Goal: Task Accomplishment & Management: Use online tool/utility

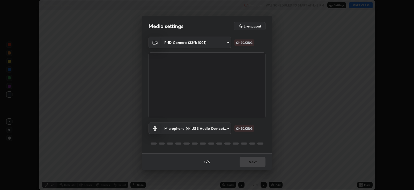
scroll to position [189, 414]
click at [222, 126] on body "Erase all Work, Power & Energy Recording WAS SCHEDULED TO START AT 4:45 PM Sett…" at bounding box center [207, 95] width 414 height 190
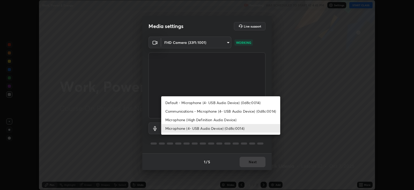
click at [213, 119] on li "Microphone (High Definition Audio Device)" at bounding box center [220, 119] width 119 height 9
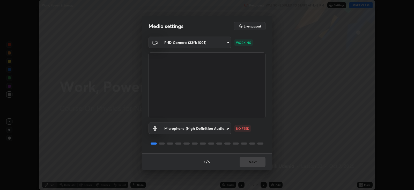
click at [217, 127] on body "Erase all Work, Power & Energy Recording WAS SCHEDULED TO START AT 4:45 PM Sett…" at bounding box center [207, 95] width 414 height 190
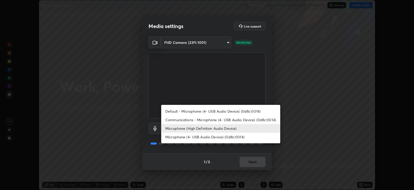
click at [215, 139] on li "Microphone (4- USB Audio Device) (0d8c:0014)" at bounding box center [220, 136] width 119 height 9
type input "d805ff438e7078c1de71cb4717de75612b37844973a4f27df63e8d5766dad93f"
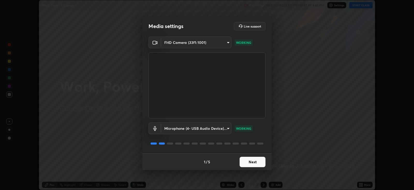
click at [254, 161] on button "Next" at bounding box center [253, 161] width 26 height 10
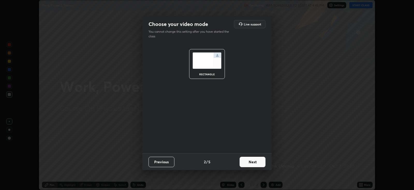
click at [253, 161] on button "Next" at bounding box center [253, 161] width 26 height 10
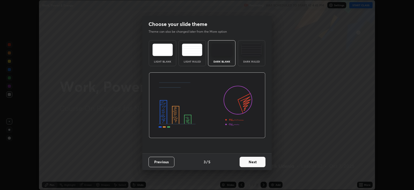
click at [253, 160] on button "Next" at bounding box center [253, 161] width 26 height 10
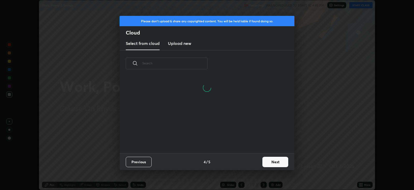
click at [184, 43] on h3 "Upload new" at bounding box center [179, 43] width 23 height 6
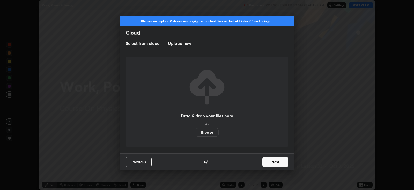
click at [210, 132] on label "Browse" at bounding box center [207, 132] width 23 height 8
click at [196, 132] on input "Browse" at bounding box center [196, 132] width 0 height 8
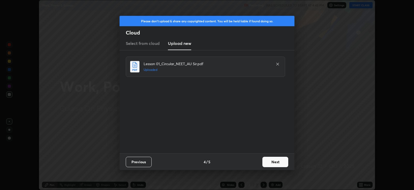
click at [273, 158] on button "Next" at bounding box center [276, 161] width 26 height 10
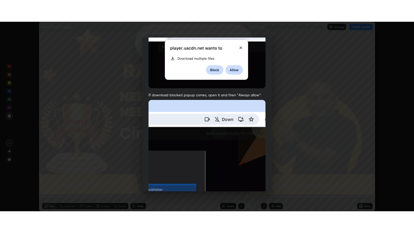
scroll to position [105, 0]
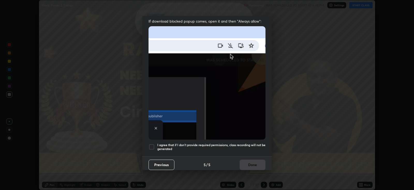
click at [152, 143] on div at bounding box center [152, 146] width 6 height 6
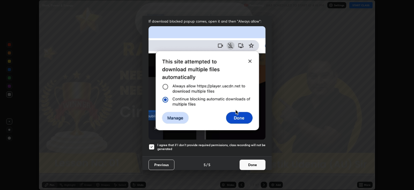
click at [251, 161] on button "Done" at bounding box center [253, 164] width 26 height 10
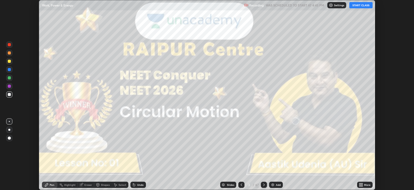
click at [361, 184] on icon at bounding box center [361, 183] width 1 height 1
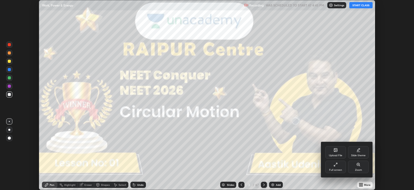
click at [338, 167] on div "Full screen" at bounding box center [335, 166] width 21 height 12
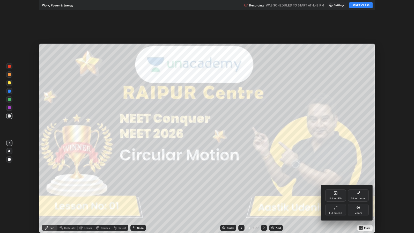
scroll to position [233, 414]
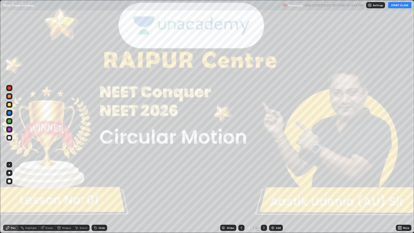
click at [399, 5] on button "START CLASS" at bounding box center [399, 5] width 23 height 6
click at [9, 173] on div at bounding box center [9, 173] width 2 height 2
click at [264, 189] on icon at bounding box center [264, 228] width 4 height 4
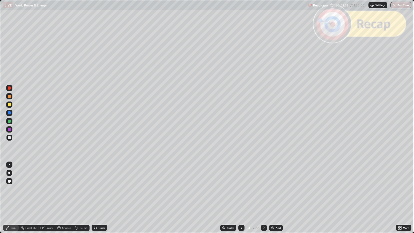
click at [263, 189] on icon at bounding box center [264, 228] width 2 height 3
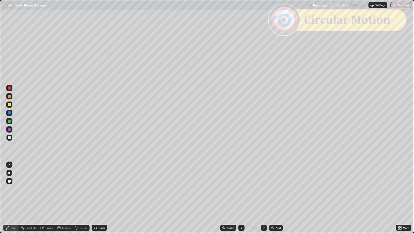
click at [36, 189] on div "Highlight" at bounding box center [29, 228] width 20 height 6
click at [265, 189] on icon at bounding box center [264, 228] width 4 height 4
click at [100, 189] on div "Undo" at bounding box center [102, 228] width 6 height 3
click at [8, 189] on icon at bounding box center [7, 227] width 3 height 3
click at [263, 189] on icon at bounding box center [264, 228] width 4 height 4
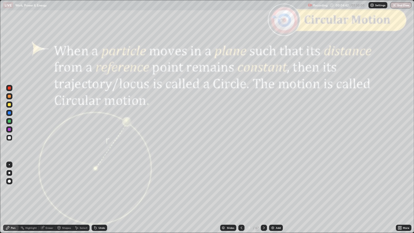
click at [9, 88] on div at bounding box center [9, 87] width 3 height 3
click at [65, 189] on div "Shapes" at bounding box center [66, 228] width 9 height 3
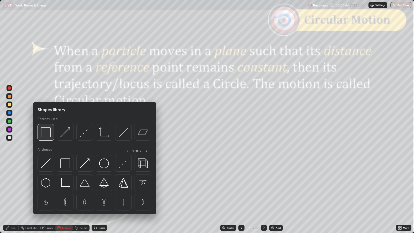
click at [49, 136] on img at bounding box center [46, 132] width 10 height 10
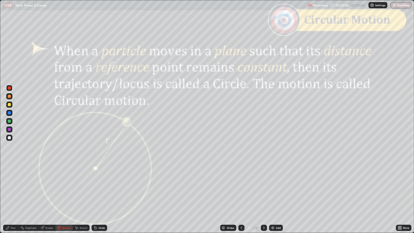
click at [103, 189] on div "Undo" at bounding box center [102, 228] width 6 height 3
click at [10, 189] on div "Pen" at bounding box center [11, 228] width 16 height 6
click at [101, 189] on div "Undo" at bounding box center [100, 228] width 16 height 6
click at [10, 138] on div at bounding box center [9, 137] width 3 height 3
click at [100, 189] on div "Undo" at bounding box center [102, 228] width 6 height 3
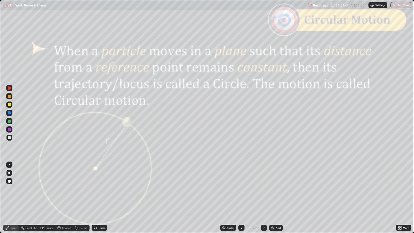
click at [262, 189] on icon at bounding box center [264, 228] width 4 height 4
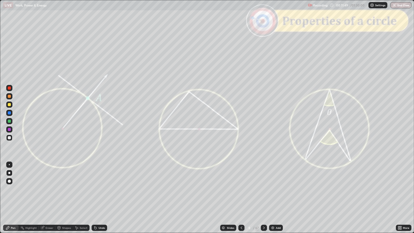
click at [264, 189] on icon at bounding box center [264, 228] width 4 height 4
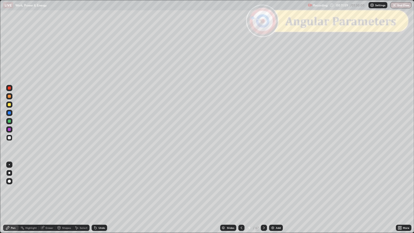
click at [231, 189] on div "Slides" at bounding box center [230, 228] width 7 height 3
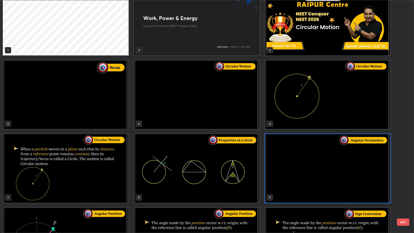
scroll to position [14, 0]
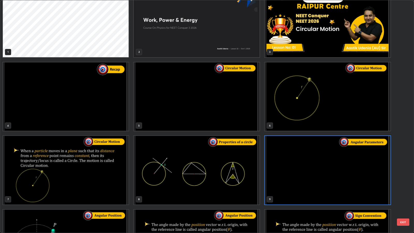
click at [405, 189] on button "EXIT" at bounding box center [403, 222] width 12 height 7
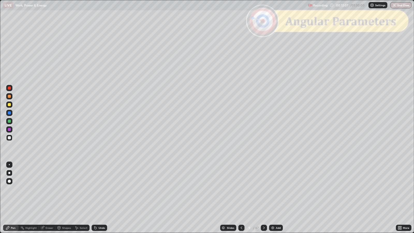
click at [64, 189] on div "Shapes" at bounding box center [66, 228] width 9 height 3
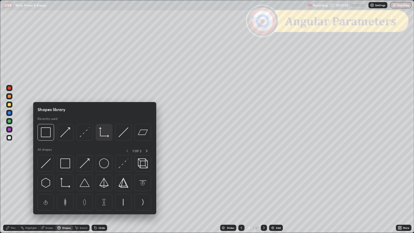
click at [103, 134] on img at bounding box center [104, 132] width 10 height 10
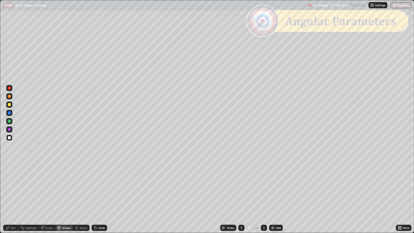
click at [13, 189] on div "Pen" at bounding box center [13, 228] width 5 height 3
click at [9, 96] on div at bounding box center [9, 96] width 3 height 3
click at [64, 189] on div "Shapes" at bounding box center [66, 228] width 9 height 3
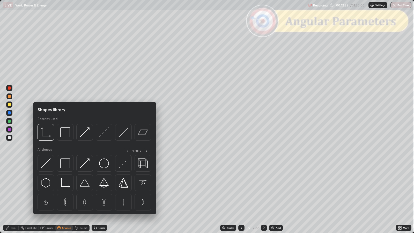
click at [81, 133] on img at bounding box center [85, 132] width 10 height 10
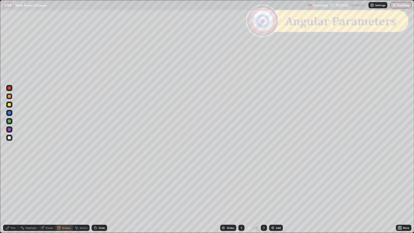
click at [10, 104] on div at bounding box center [9, 104] width 3 height 3
click at [104, 189] on div "Undo" at bounding box center [102, 228] width 6 height 3
click at [14, 189] on div "Pen" at bounding box center [13, 228] width 5 height 3
click at [9, 122] on div at bounding box center [9, 121] width 3 height 3
click at [67, 189] on div "Shapes" at bounding box center [66, 228] width 9 height 3
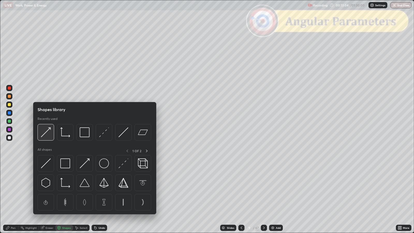
click at [48, 136] on img at bounding box center [46, 132] width 10 height 10
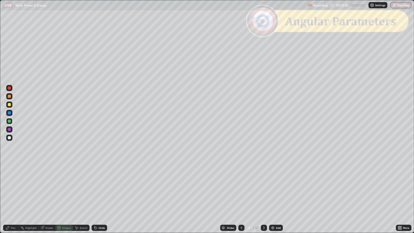
click at [12, 189] on div "Pen" at bounding box center [13, 228] width 5 height 3
click at [103, 189] on div "Undo" at bounding box center [100, 228] width 16 height 6
click at [10, 96] on div at bounding box center [9, 96] width 3 height 3
click at [10, 129] on div at bounding box center [9, 129] width 3 height 3
click at [63, 189] on div "Shapes" at bounding box center [66, 228] width 9 height 3
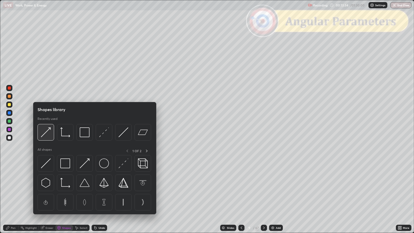
click at [49, 135] on img at bounding box center [46, 132] width 10 height 10
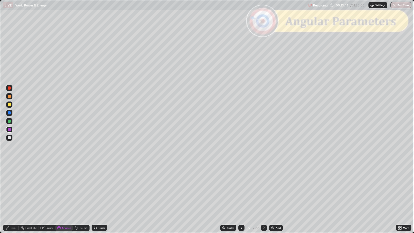
click at [9, 121] on div at bounding box center [9, 121] width 3 height 3
click at [14, 189] on div "Pen" at bounding box center [13, 228] width 5 height 3
click at [61, 189] on div "Shapes" at bounding box center [64, 228] width 18 height 6
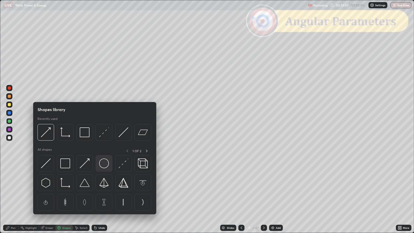
click at [100, 168] on img at bounding box center [104, 163] width 10 height 10
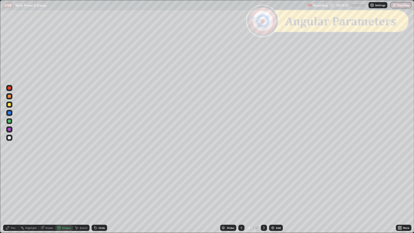
click at [63, 189] on div "Shapes" at bounding box center [66, 228] width 9 height 3
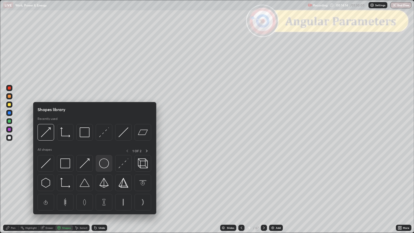
click at [104, 164] on img at bounding box center [104, 163] width 10 height 10
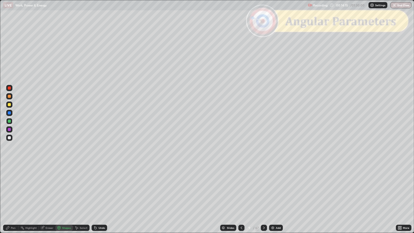
click at [10, 137] on div at bounding box center [9, 137] width 3 height 3
click at [63, 189] on div "Shapes" at bounding box center [66, 228] width 9 height 3
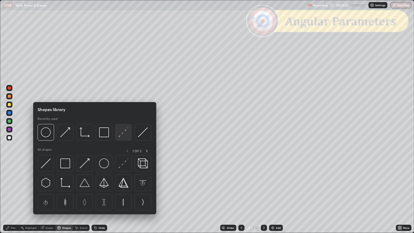
click at [122, 132] on img at bounding box center [124, 132] width 10 height 10
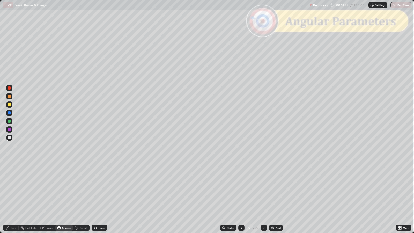
click at [65, 189] on div "Shapes" at bounding box center [66, 228] width 9 height 3
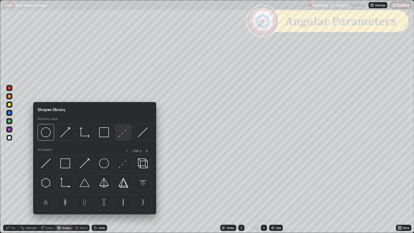
click at [125, 133] on img at bounding box center [124, 132] width 10 height 10
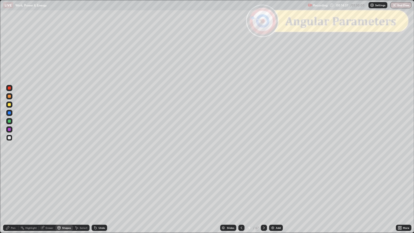
click at [10, 189] on div "Pen" at bounding box center [11, 228] width 16 height 6
click at [9, 104] on div at bounding box center [9, 104] width 3 height 3
click at [10, 97] on div at bounding box center [9, 96] width 3 height 3
click at [63, 189] on div "Shapes" at bounding box center [66, 228] width 9 height 3
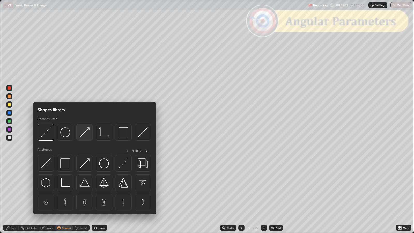
click at [84, 134] on img at bounding box center [85, 132] width 10 height 10
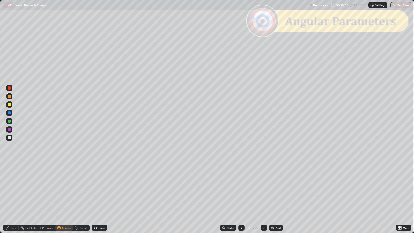
click at [8, 189] on icon at bounding box center [7, 227] width 3 height 3
click at [9, 122] on div at bounding box center [9, 121] width 3 height 3
click at [64, 189] on div "Shapes" at bounding box center [66, 228] width 9 height 3
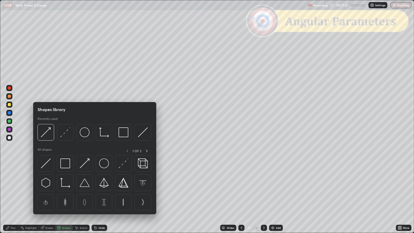
click at [9, 87] on div at bounding box center [9, 87] width 3 height 3
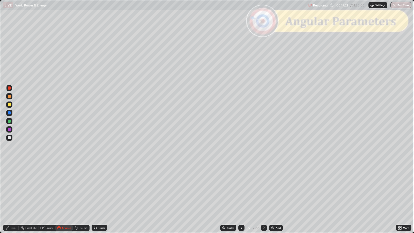
click at [62, 189] on div "Shapes" at bounding box center [66, 228] width 9 height 3
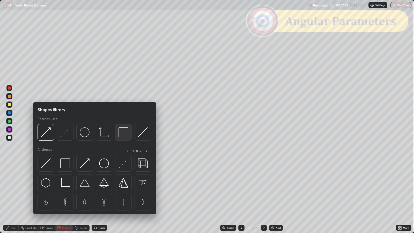
click at [124, 133] on img at bounding box center [124, 132] width 10 height 10
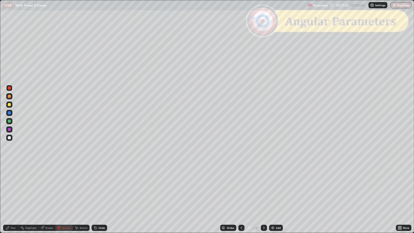
click at [12, 189] on div "Pen" at bounding box center [13, 228] width 5 height 3
click at [264, 189] on div at bounding box center [264, 228] width 6 height 6
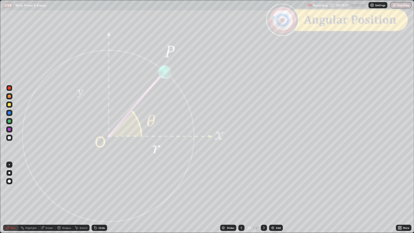
click at [264, 189] on icon at bounding box center [264, 228] width 4 height 4
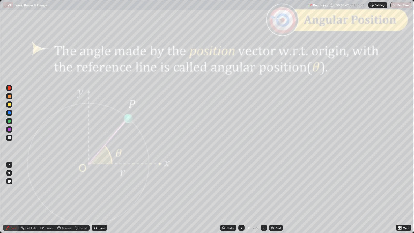
click at [263, 189] on div at bounding box center [264, 228] width 6 height 6
click at [240, 189] on icon at bounding box center [241, 228] width 4 height 4
click at [227, 189] on div "Slides" at bounding box center [230, 228] width 7 height 3
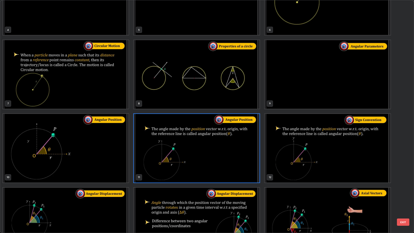
scroll to position [112, 0]
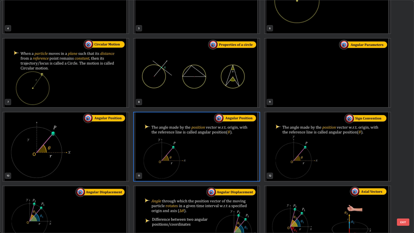
click at [103, 189] on img "grid" at bounding box center [66, 220] width 126 height 69
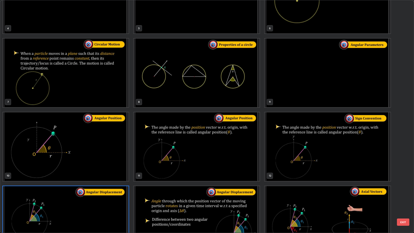
scroll to position [136, 0]
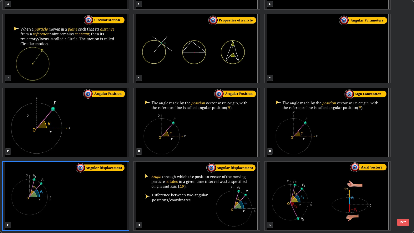
click at [402, 189] on button "EXIT" at bounding box center [403, 222] width 12 height 7
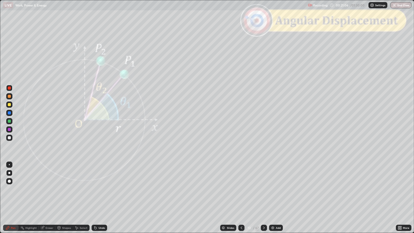
click at [225, 189] on div "Slides" at bounding box center [228, 228] width 16 height 6
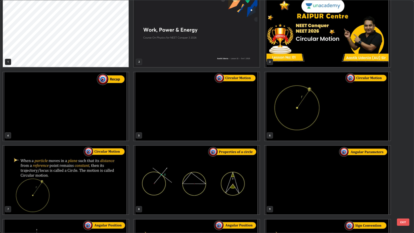
scroll to position [3, 0]
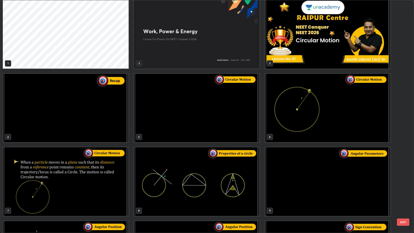
click at [291, 183] on img "grid" at bounding box center [328, 181] width 126 height 69
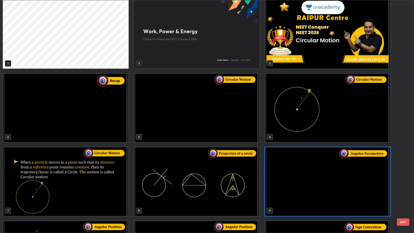
click at [402, 189] on button "EXIT" at bounding box center [403, 222] width 12 height 7
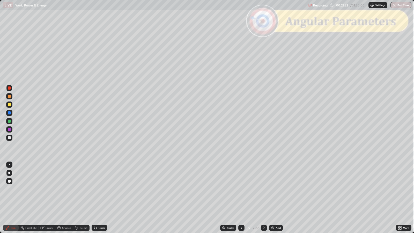
click at [228, 189] on div "Slides" at bounding box center [230, 228] width 7 height 3
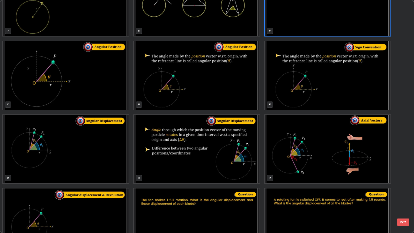
scroll to position [183, 0]
click at [91, 158] on img "grid" at bounding box center [66, 149] width 126 height 69
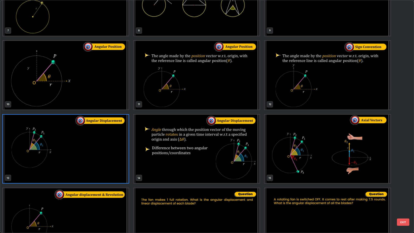
click at [403, 189] on button "EXIT" at bounding box center [403, 222] width 12 height 7
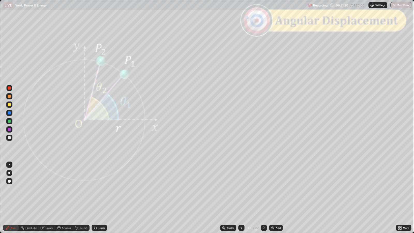
click at [9, 136] on div at bounding box center [9, 137] width 3 height 3
click at [69, 189] on div "Shapes" at bounding box center [66, 228] width 9 height 3
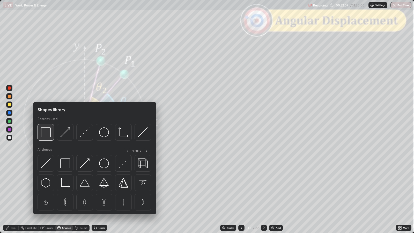
click at [46, 134] on img at bounding box center [46, 132] width 10 height 10
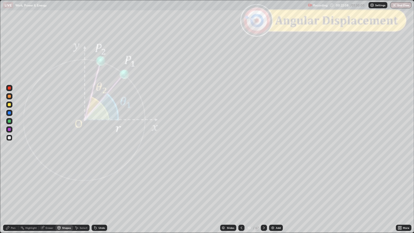
click at [10, 89] on div at bounding box center [9, 88] width 6 height 6
click at [9, 137] on div at bounding box center [9, 137] width 3 height 3
click at [99, 189] on div "Undo" at bounding box center [102, 228] width 6 height 3
click at [8, 189] on icon at bounding box center [7, 227] width 3 height 3
click at [65, 189] on div "Shapes" at bounding box center [66, 228] width 9 height 3
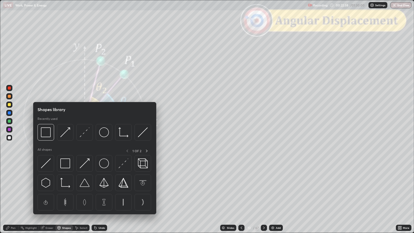
click at [46, 133] on img at bounding box center [46, 132] width 10 height 10
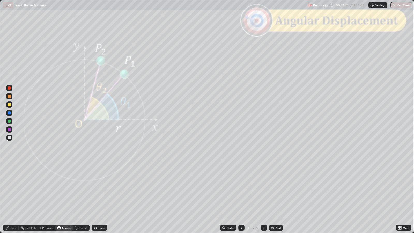
click at [10, 88] on div at bounding box center [9, 87] width 3 height 3
click at [11, 189] on div "Pen" at bounding box center [13, 228] width 5 height 3
click at [10, 137] on div at bounding box center [9, 137] width 3 height 3
click at [9, 104] on div at bounding box center [9, 104] width 3 height 3
click at [264, 189] on icon at bounding box center [264, 228] width 4 height 4
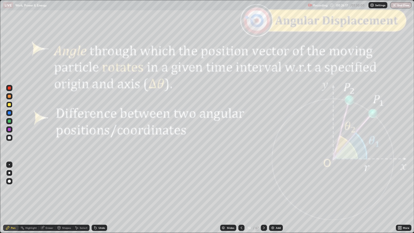
click at [264, 189] on icon at bounding box center [264, 228] width 4 height 4
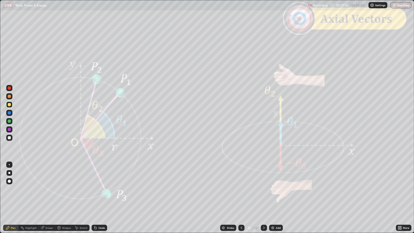
click at [264, 189] on div at bounding box center [264, 228] width 6 height 10
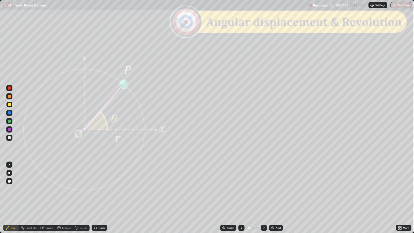
click at [241, 189] on icon at bounding box center [241, 228] width 4 height 4
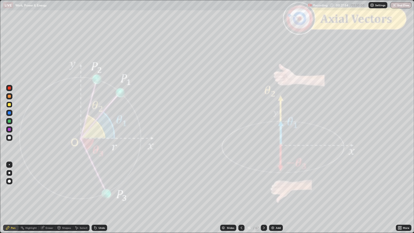
click at [239, 189] on icon at bounding box center [241, 228] width 4 height 4
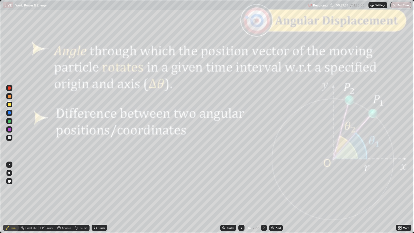
click at [264, 189] on icon at bounding box center [264, 228] width 4 height 4
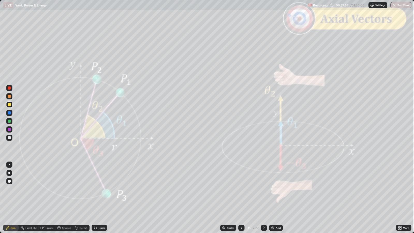
click at [264, 189] on div at bounding box center [264, 228] width 6 height 10
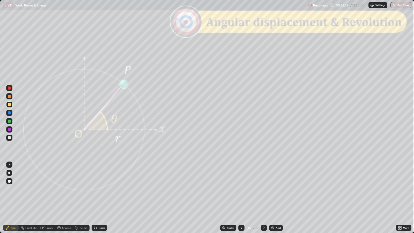
click at [9, 97] on div at bounding box center [9, 96] width 3 height 3
click at [265, 189] on div at bounding box center [264, 228] width 6 height 10
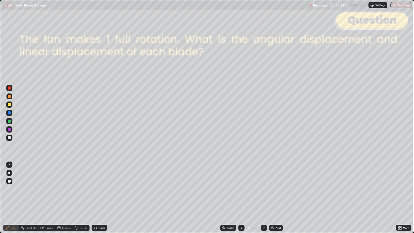
click at [10, 137] on div at bounding box center [9, 137] width 3 height 3
click at [263, 189] on icon at bounding box center [264, 228] width 4 height 4
click at [264, 189] on icon at bounding box center [264, 228] width 2 height 3
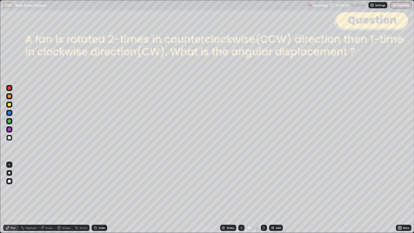
click at [264, 189] on icon at bounding box center [264, 228] width 4 height 4
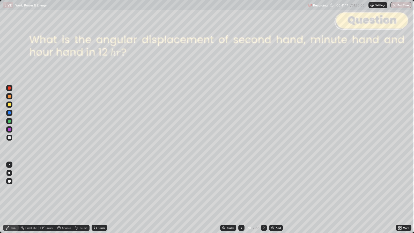
click at [46, 189] on div "Eraser" at bounding box center [50, 228] width 8 height 3
click at [14, 189] on div "Pen" at bounding box center [13, 228] width 5 height 3
click at [263, 189] on div at bounding box center [264, 228] width 6 height 6
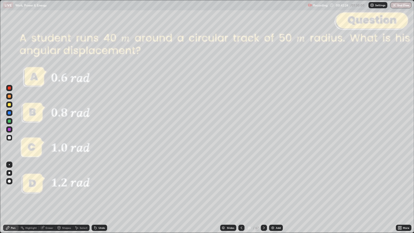
click at [68, 189] on div "Shapes" at bounding box center [66, 228] width 9 height 3
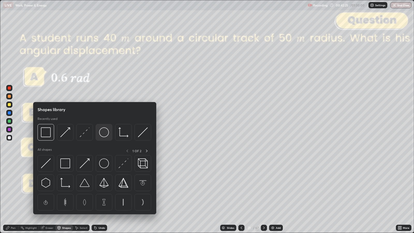
click at [102, 131] on img at bounding box center [104, 132] width 10 height 10
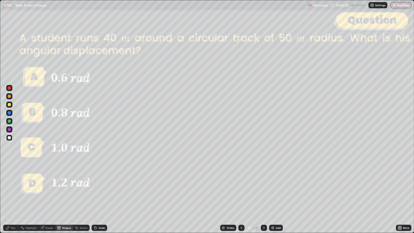
click at [66, 189] on div "Shapes" at bounding box center [66, 228] width 9 height 3
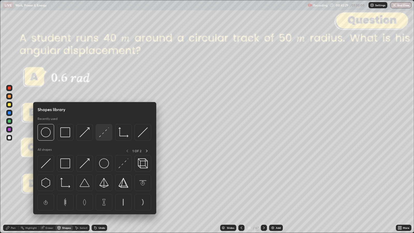
click at [102, 134] on img at bounding box center [104, 132] width 10 height 10
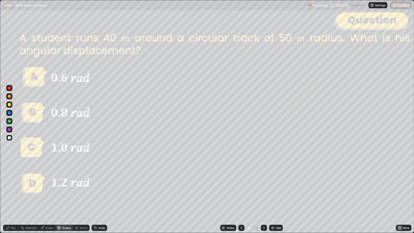
click at [9, 189] on icon at bounding box center [8, 228] width 4 height 4
click at [67, 189] on div "Shapes" at bounding box center [66, 228] width 9 height 3
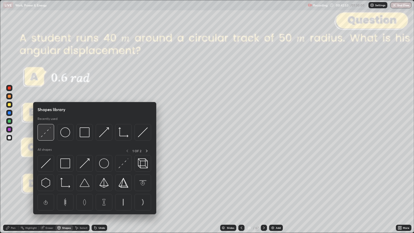
click at [49, 133] on img at bounding box center [46, 132] width 10 height 10
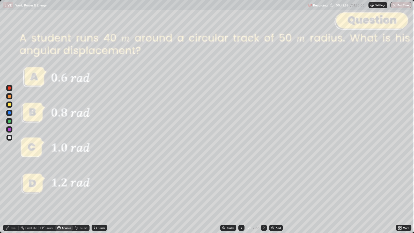
click at [6, 189] on div "Pen" at bounding box center [11, 228] width 16 height 6
click at [263, 189] on icon at bounding box center [264, 228] width 4 height 4
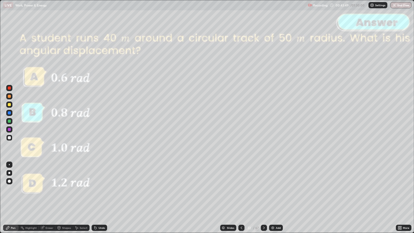
click at [264, 189] on icon at bounding box center [264, 228] width 4 height 4
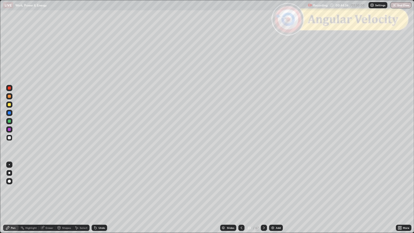
click at [100, 189] on div "Undo" at bounding box center [100, 228] width 16 height 6
click at [10, 97] on div at bounding box center [9, 96] width 3 height 3
click at [229, 189] on div "Slides" at bounding box center [230, 228] width 7 height 3
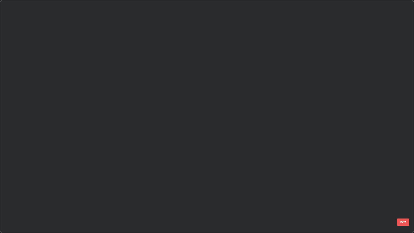
scroll to position [231, 411]
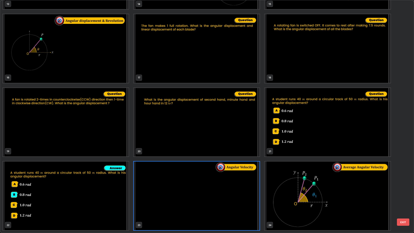
click at [404, 189] on button "EXIT" at bounding box center [403, 222] width 12 height 7
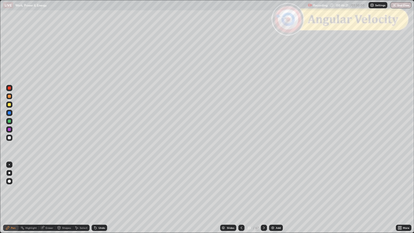
click at [10, 89] on div at bounding box center [9, 87] width 3 height 3
click at [66, 189] on div "Shapes" at bounding box center [66, 228] width 9 height 3
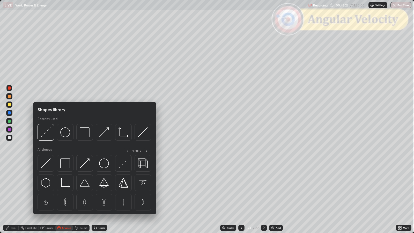
click at [50, 135] on img at bounding box center [46, 132] width 10 height 10
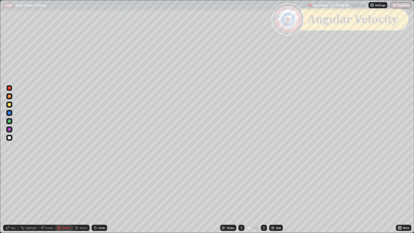
click at [10, 189] on div "Pen" at bounding box center [11, 228] width 16 height 6
click at [9, 137] on div at bounding box center [9, 137] width 3 height 3
click at [264, 189] on icon at bounding box center [264, 228] width 4 height 4
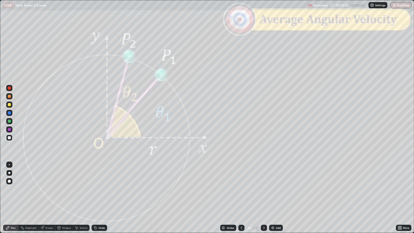
click at [9, 96] on div at bounding box center [9, 96] width 3 height 3
click at [231, 189] on div "Slides" at bounding box center [230, 228] width 7 height 3
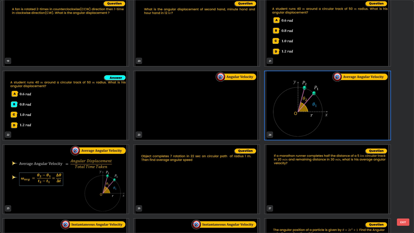
scroll to position [449, 0]
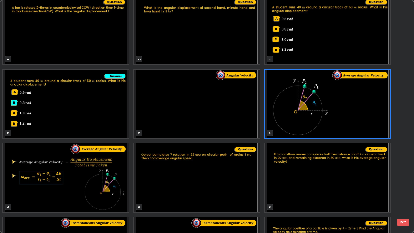
click at [405, 189] on button "EXIT" at bounding box center [403, 222] width 12 height 7
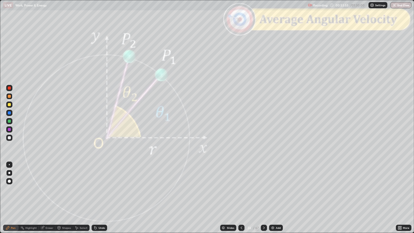
click at [263, 189] on icon at bounding box center [264, 228] width 4 height 4
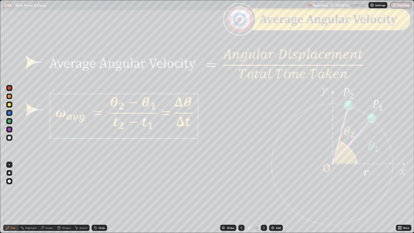
click at [263, 189] on icon at bounding box center [264, 228] width 4 height 4
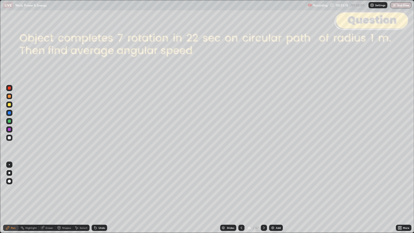
click at [8, 137] on div at bounding box center [9, 137] width 3 height 3
click at [263, 189] on icon at bounding box center [264, 228] width 4 height 4
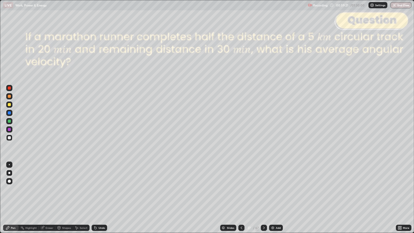
click at [264, 189] on icon at bounding box center [264, 228] width 2 height 3
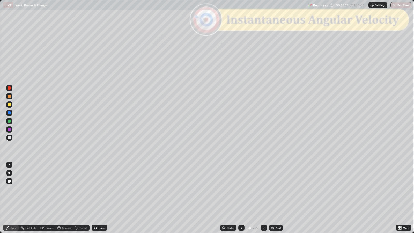
click at [99, 189] on div "Undo" at bounding box center [100, 228] width 16 height 6
click at [100, 189] on div "Undo" at bounding box center [100, 228] width 16 height 6
click at [99, 189] on div "Undo" at bounding box center [99, 228] width 18 height 10
click at [9, 95] on div at bounding box center [9, 96] width 3 height 3
click at [264, 189] on icon at bounding box center [264, 228] width 4 height 4
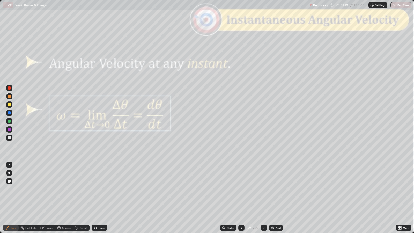
click at [264, 189] on icon at bounding box center [264, 228] width 4 height 4
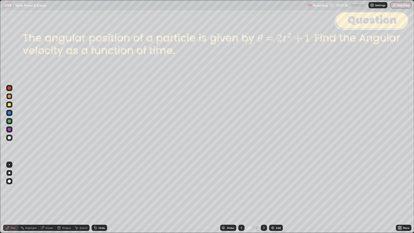
click at [232, 189] on div "Slides" at bounding box center [228, 228] width 16 height 6
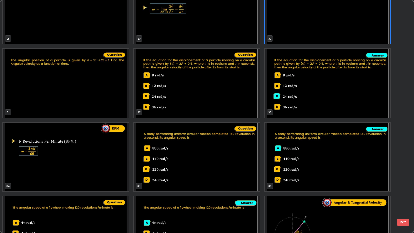
scroll to position [694, 0]
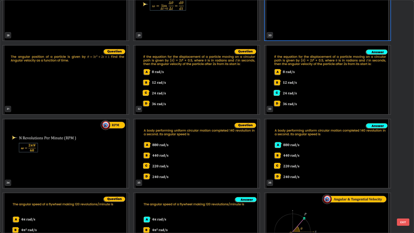
click at [405, 189] on button "EXIT" at bounding box center [403, 222] width 12 height 7
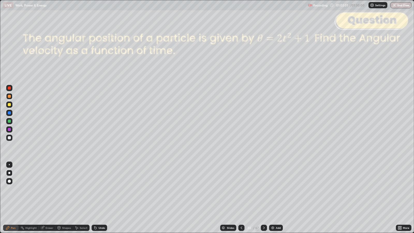
click at [264, 189] on icon at bounding box center [264, 228] width 2 height 3
click at [263, 189] on div at bounding box center [264, 228] width 6 height 6
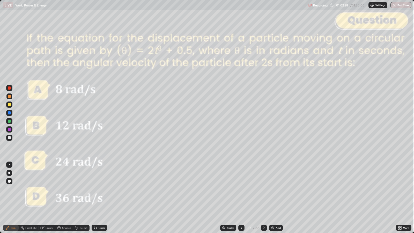
click at [264, 189] on icon at bounding box center [264, 228] width 2 height 3
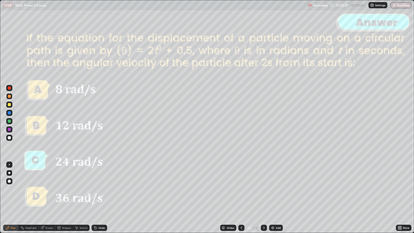
click at [264, 189] on icon at bounding box center [264, 228] width 4 height 4
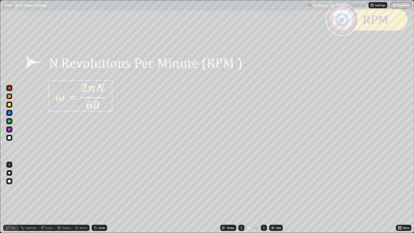
click at [241, 189] on icon at bounding box center [241, 228] width 4 height 4
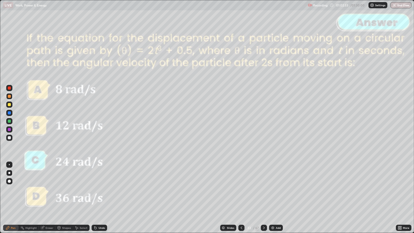
click at [241, 189] on icon at bounding box center [241, 228] width 4 height 4
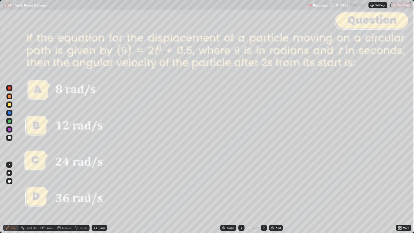
click at [10, 89] on div at bounding box center [9, 87] width 3 height 3
click at [264, 189] on div at bounding box center [264, 228] width 6 height 6
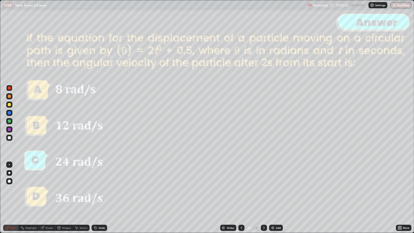
click at [264, 189] on icon at bounding box center [264, 228] width 4 height 4
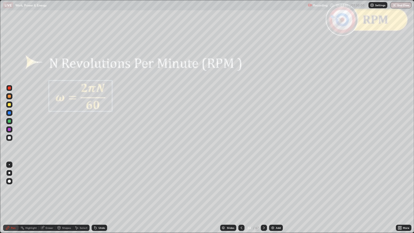
click at [10, 136] on div at bounding box center [9, 137] width 3 height 3
click at [9, 104] on div at bounding box center [9, 104] width 3 height 3
click at [10, 138] on div at bounding box center [9, 137] width 3 height 3
click at [9, 104] on div at bounding box center [9, 104] width 3 height 3
click at [65, 189] on div "Shapes" at bounding box center [66, 228] width 9 height 3
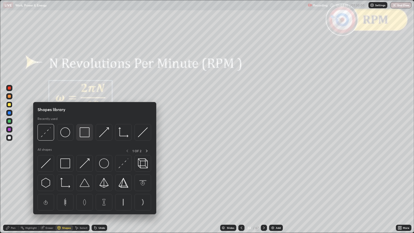
click at [82, 131] on img at bounding box center [85, 132] width 10 height 10
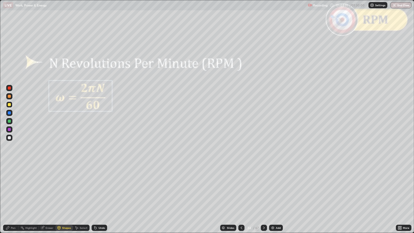
click at [8, 88] on div at bounding box center [9, 87] width 3 height 3
click at [12, 189] on div "Pen" at bounding box center [13, 228] width 5 height 3
click at [265, 189] on icon at bounding box center [264, 228] width 4 height 4
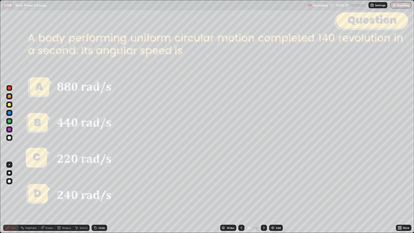
click at [11, 138] on div at bounding box center [9, 137] width 3 height 3
click at [264, 189] on icon at bounding box center [264, 228] width 4 height 4
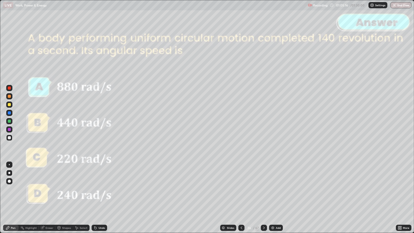
click at [265, 189] on icon at bounding box center [264, 228] width 4 height 4
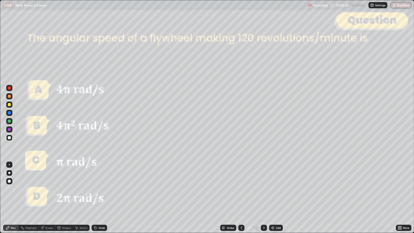
click at [264, 189] on icon at bounding box center [264, 228] width 4 height 4
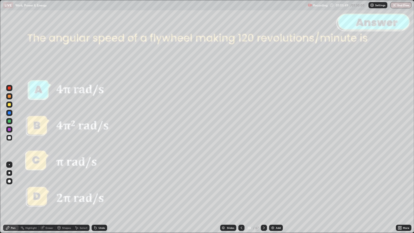
click at [265, 189] on icon at bounding box center [264, 228] width 4 height 4
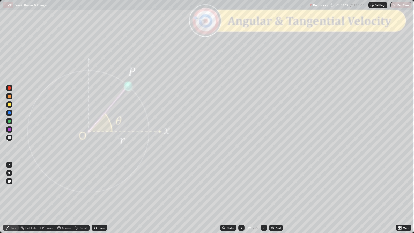
click at [63, 189] on div "Shapes" at bounding box center [66, 228] width 9 height 3
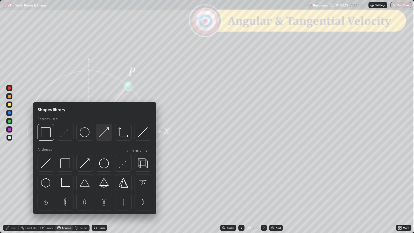
click at [104, 130] on img at bounding box center [104, 132] width 10 height 10
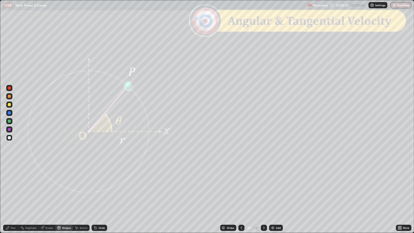
click at [10, 137] on div at bounding box center [9, 137] width 3 height 3
click at [63, 189] on div "Shapes" at bounding box center [64, 228] width 18 height 6
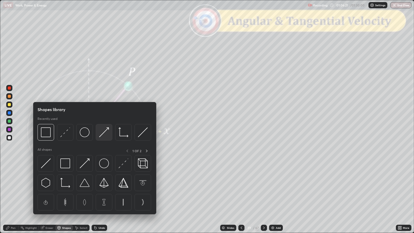
click at [105, 135] on img at bounding box center [104, 132] width 10 height 10
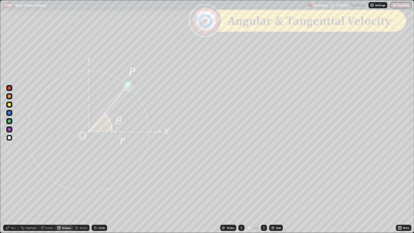
click at [13, 189] on div "Pen" at bounding box center [13, 228] width 5 height 3
click at [10, 96] on div at bounding box center [9, 96] width 3 height 3
click at [65, 189] on div "Shapes" at bounding box center [66, 228] width 9 height 3
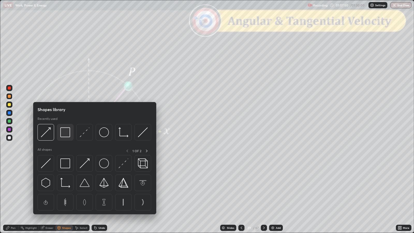
click at [65, 132] on img at bounding box center [65, 132] width 10 height 10
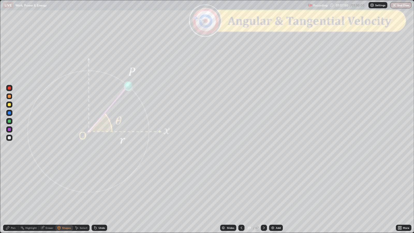
click at [10, 88] on div at bounding box center [9, 87] width 3 height 3
click at [9, 105] on div at bounding box center [9, 104] width 3 height 3
click at [8, 189] on icon at bounding box center [7, 227] width 3 height 3
click at [66, 189] on div "Shapes" at bounding box center [66, 228] width 9 height 3
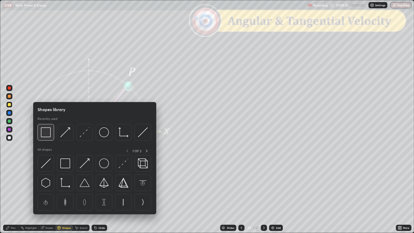
click at [46, 134] on img at bounding box center [46, 132] width 10 height 10
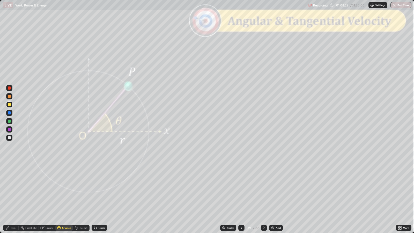
click at [9, 88] on div at bounding box center [9, 87] width 3 height 3
click at [9, 105] on div at bounding box center [9, 104] width 3 height 3
click at [101, 189] on div "Undo" at bounding box center [102, 228] width 6 height 3
click at [8, 189] on icon at bounding box center [8, 228] width 4 height 4
click at [65, 189] on div "Shapes" at bounding box center [66, 228] width 9 height 3
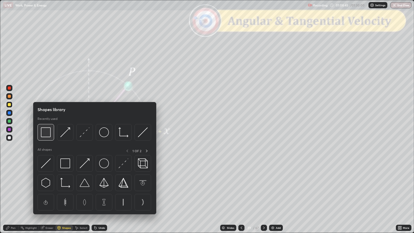
click at [45, 132] on img at bounding box center [46, 132] width 10 height 10
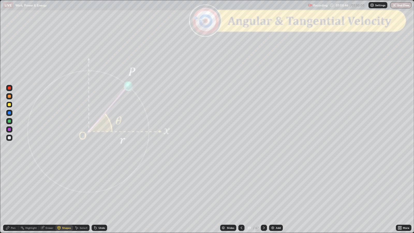
click at [9, 88] on div at bounding box center [9, 87] width 3 height 3
click at [9, 97] on div at bounding box center [9, 96] width 3 height 3
click at [11, 189] on div "Pen" at bounding box center [13, 228] width 5 height 3
click at [62, 189] on div "Shapes" at bounding box center [66, 228] width 9 height 3
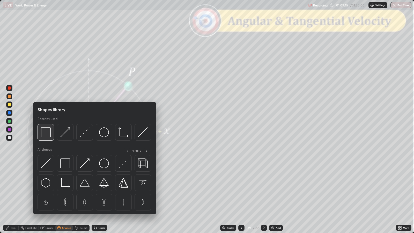
click at [46, 133] on img at bounding box center [46, 132] width 10 height 10
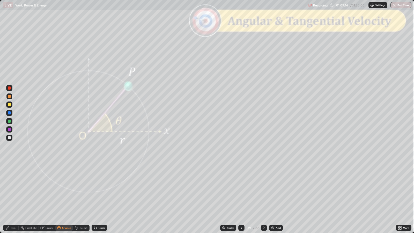
click at [10, 88] on div at bounding box center [9, 87] width 3 height 3
click at [8, 112] on div at bounding box center [9, 112] width 3 height 3
click at [65, 189] on div "Shapes" at bounding box center [66, 228] width 9 height 3
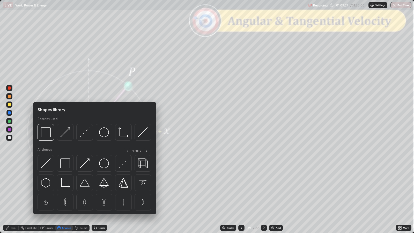
click at [67, 132] on img at bounding box center [65, 132] width 10 height 10
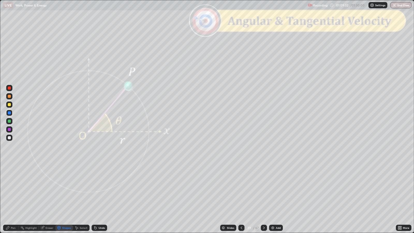
click at [8, 189] on icon at bounding box center [7, 227] width 3 height 3
click at [10, 137] on div at bounding box center [9, 137] width 3 height 3
click at [231, 189] on div "Slides" at bounding box center [230, 228] width 7 height 3
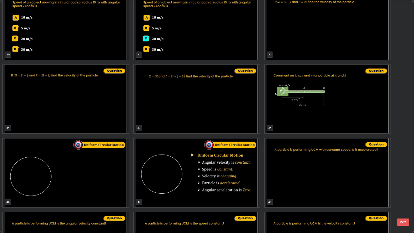
scroll to position [965, 0]
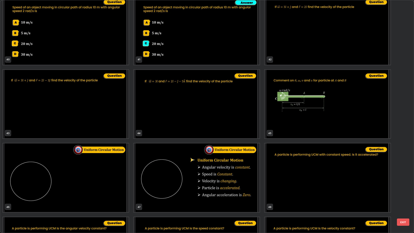
click at [408, 189] on button "EXIT" at bounding box center [403, 222] width 12 height 7
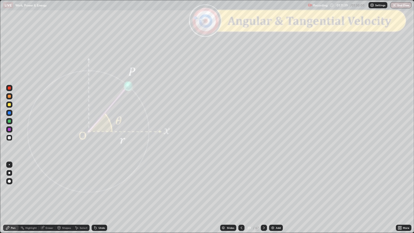
click at [264, 189] on icon at bounding box center [264, 228] width 4 height 4
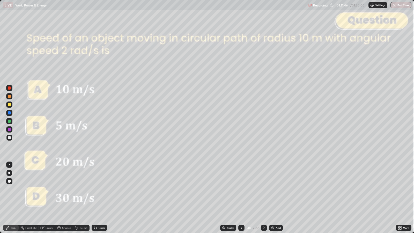
click at [243, 189] on icon at bounding box center [241, 228] width 4 height 4
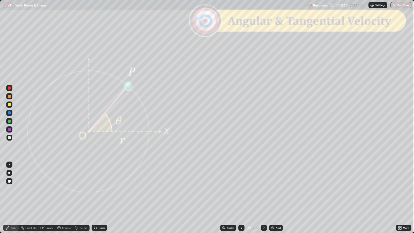
click at [264, 189] on icon at bounding box center [264, 228] width 4 height 4
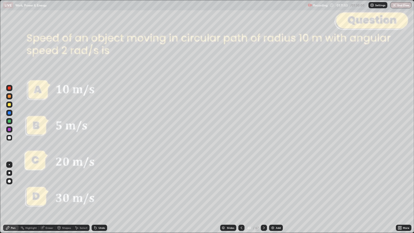
click at [241, 189] on icon at bounding box center [241, 228] width 4 height 4
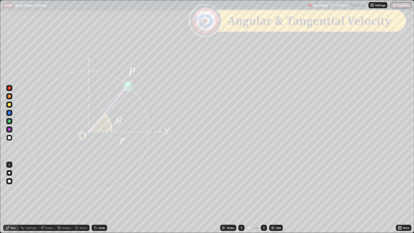
click at [263, 189] on div at bounding box center [264, 228] width 6 height 6
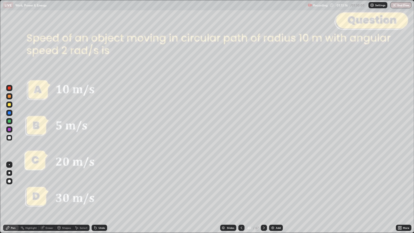
click at [263, 189] on icon at bounding box center [264, 228] width 4 height 4
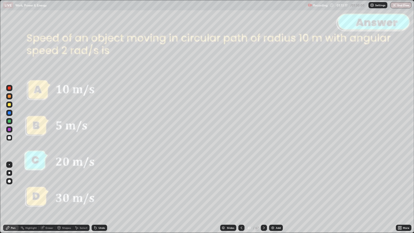
click at [264, 189] on icon at bounding box center [264, 228] width 4 height 4
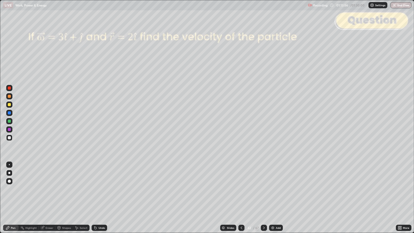
click at [65, 189] on div "Shapes" at bounding box center [66, 228] width 9 height 3
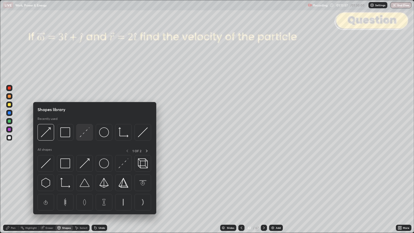
click at [87, 135] on img at bounding box center [85, 132] width 10 height 10
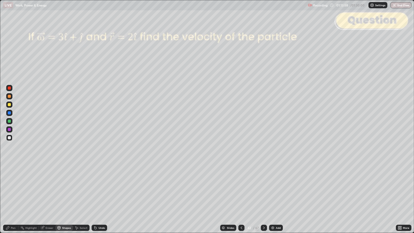
click at [9, 88] on div at bounding box center [9, 87] width 3 height 3
click at [12, 189] on div "Pen" at bounding box center [13, 228] width 5 height 3
click at [10, 96] on div at bounding box center [9, 96] width 3 height 3
click at [9, 105] on div at bounding box center [9, 104] width 3 height 3
click at [263, 189] on icon at bounding box center [264, 228] width 4 height 4
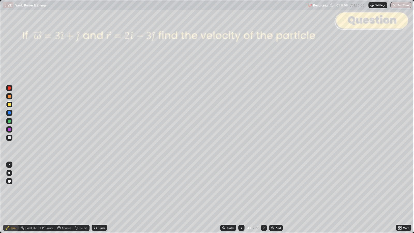
click at [231, 189] on div "Slides" at bounding box center [230, 228] width 7 height 3
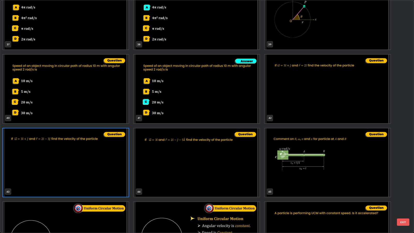
scroll to position [907, 0]
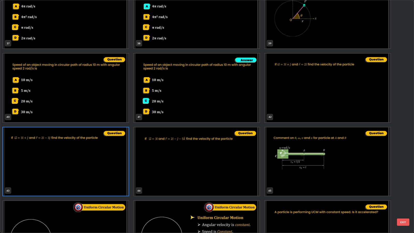
click at [404, 189] on button "EXIT" at bounding box center [403, 222] width 12 height 7
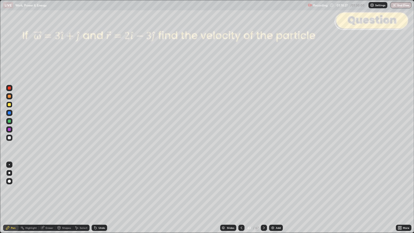
click at [10, 87] on div at bounding box center [9, 87] width 3 height 3
click at [9, 104] on div at bounding box center [9, 104] width 3 height 3
click at [10, 95] on div at bounding box center [9, 96] width 3 height 3
click at [264, 189] on icon at bounding box center [264, 228] width 4 height 4
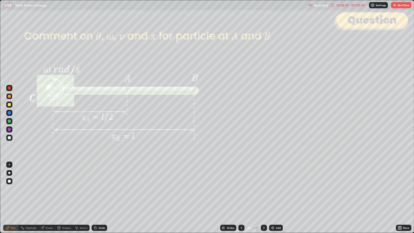
click at [231, 189] on div "Slides" at bounding box center [230, 228] width 7 height 3
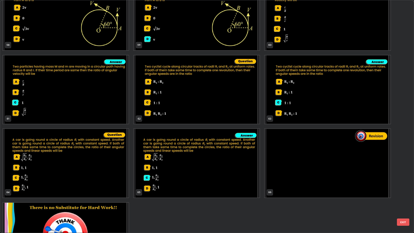
scroll to position [1462, 0]
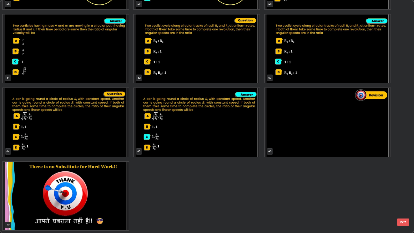
click at [294, 125] on img "grid" at bounding box center [328, 122] width 126 height 69
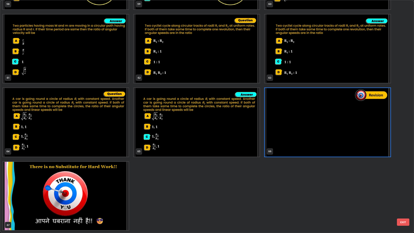
click at [405, 189] on button "EXIT" at bounding box center [403, 222] width 12 height 7
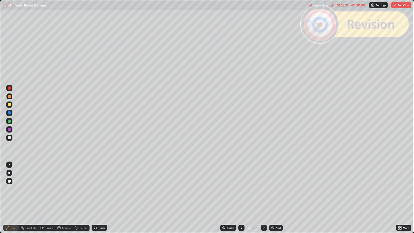
click at [263, 189] on div at bounding box center [264, 228] width 6 height 6
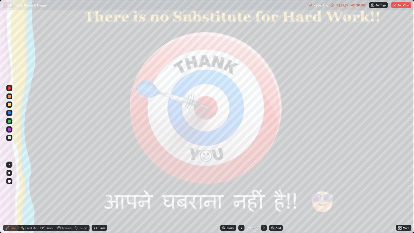
click at [399, 7] on button "End Class" at bounding box center [401, 5] width 20 height 6
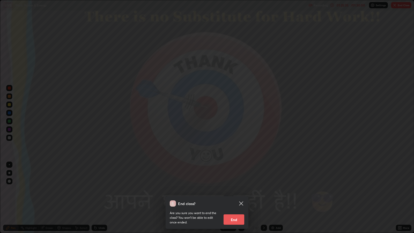
click at [232, 189] on button "End" at bounding box center [234, 219] width 21 height 10
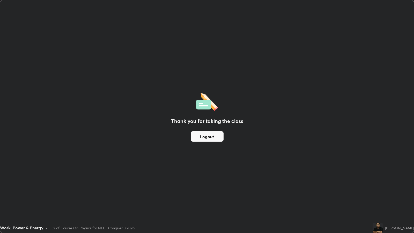
click at [207, 134] on button "Logout" at bounding box center [207, 136] width 33 height 10
